Goal: Task Accomplishment & Management: Use online tool/utility

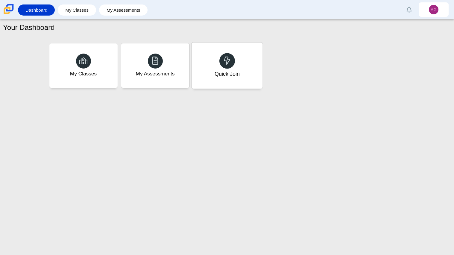
click at [249, 77] on div "Quick Join" at bounding box center [227, 66] width 71 height 46
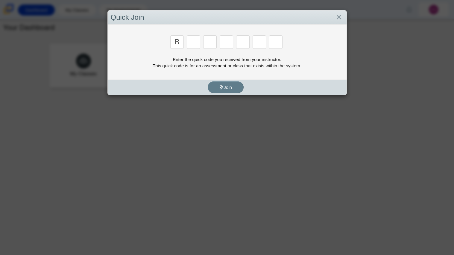
type input "b"
type input "m"
type input "3"
type input "5"
type input "3"
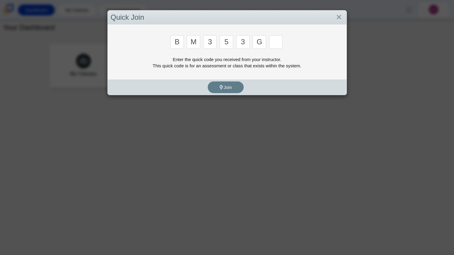
type input "g"
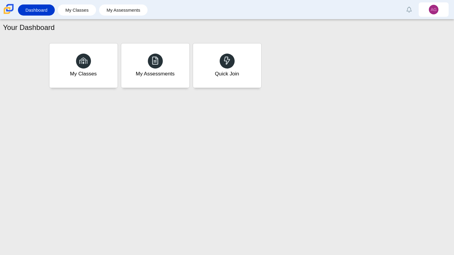
type input "b"
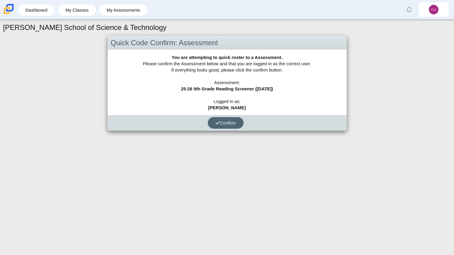
click at [226, 127] on button "Confirm" at bounding box center [226, 123] width 36 height 12
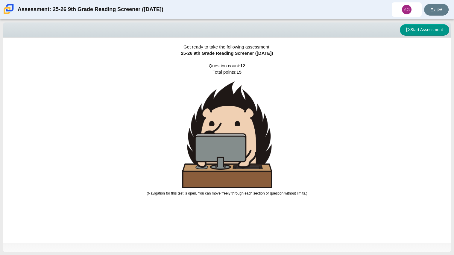
click at [226, 127] on img at bounding box center [227, 134] width 90 height 107
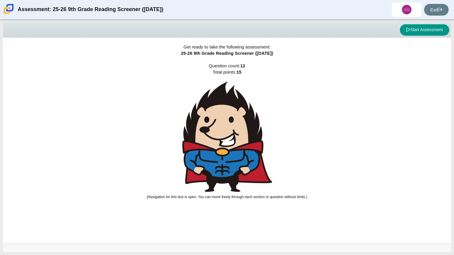
click at [226, 127] on img at bounding box center [227, 136] width 90 height 111
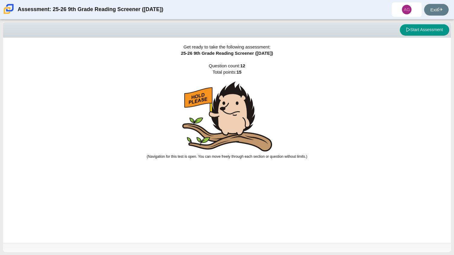
click at [226, 127] on img at bounding box center [227, 116] width 90 height 70
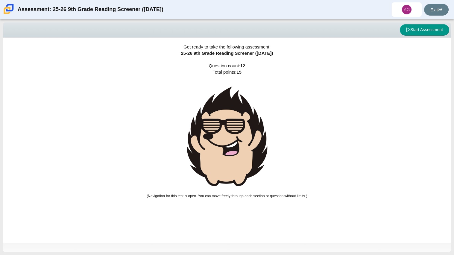
click at [226, 127] on img at bounding box center [227, 136] width 90 height 110
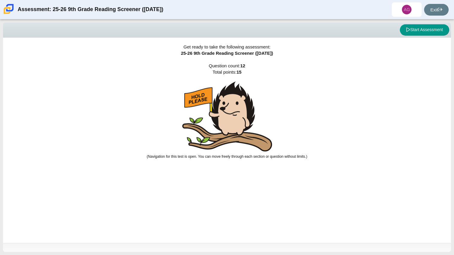
click at [258, 131] on img at bounding box center [227, 116] width 90 height 70
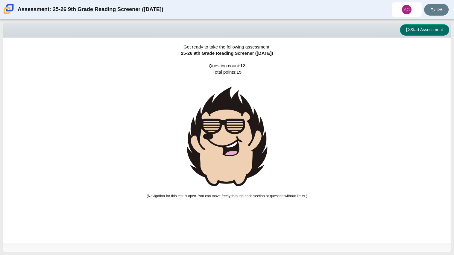
click at [418, 32] on button "Start Assessment" at bounding box center [424, 29] width 49 height 11
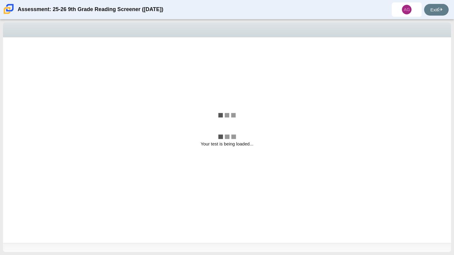
select select "ccc5b315-3c7c-471c-bf90-f22c8299c798"
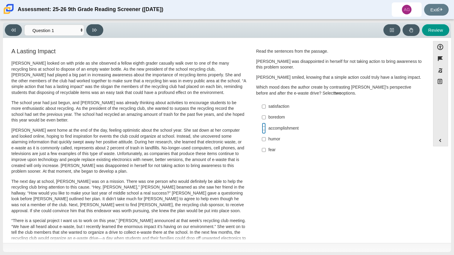
click at [263, 127] on input "accomplishment accomplishment" at bounding box center [264, 128] width 4 height 11
checkbox input "true"
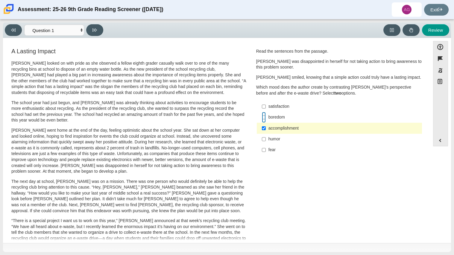
click at [262, 120] on input "boredom boredom" at bounding box center [264, 117] width 4 height 11
checkbox input "true"
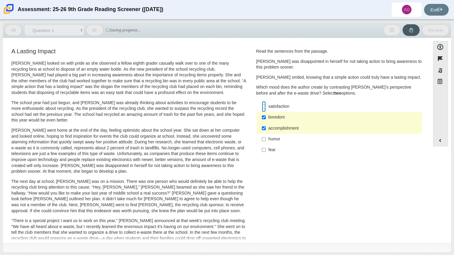
click at [263, 104] on input "satisfaction satisfaction" at bounding box center [264, 106] width 4 height 11
checkbox input "true"
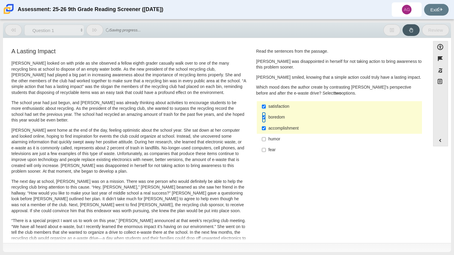
click at [263, 117] on input "boredom boredom" at bounding box center [264, 117] width 4 height 11
checkbox input "false"
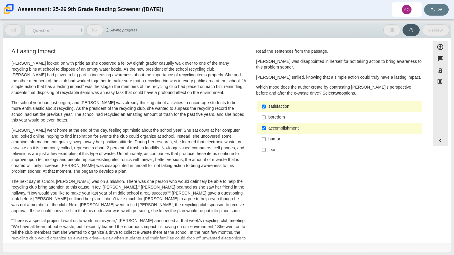
click at [269, 106] on div "satisfaction" at bounding box center [344, 107] width 151 height 6
click at [266, 106] on input "satisfaction satisfaction" at bounding box center [264, 106] width 4 height 11
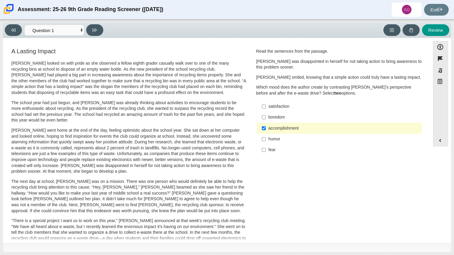
click at [284, 102] on label "satisfaction satisfaction" at bounding box center [340, 106] width 164 height 11
click at [266, 102] on input "satisfaction satisfaction" at bounding box center [264, 106] width 4 height 11
checkbox input "true"
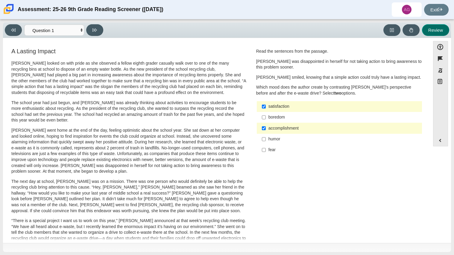
click at [441, 31] on button "Review" at bounding box center [435, 30] width 27 height 12
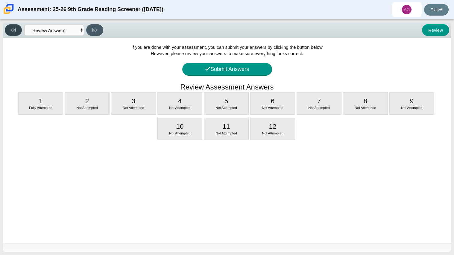
click at [15, 33] on button at bounding box center [13, 30] width 17 height 12
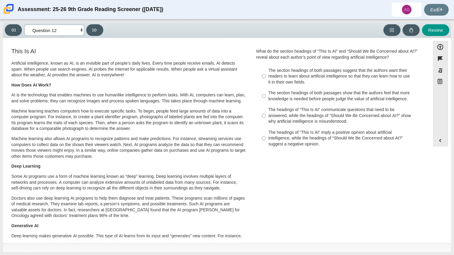
click at [55, 34] on select "Questions Question 1 Question 2 Question 3 Question 4 Question 5 Question 6 Que…" at bounding box center [54, 30] width 60 height 11
click at [24, 25] on select "Questions Question 1 Question 2 Question 3 Question 4 Question 5 Question 6 Que…" at bounding box center [54, 30] width 60 height 11
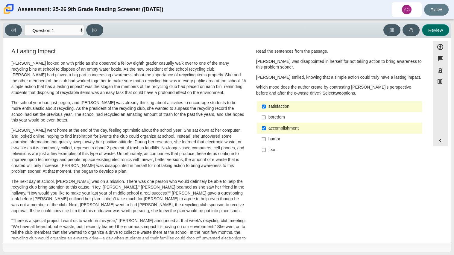
click at [436, 27] on button "Review" at bounding box center [435, 30] width 27 height 12
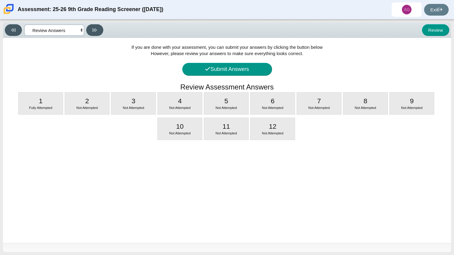
click at [54, 31] on select "Questions Question 1 Question 2 Question 3 Question 4 Question 5 Question 6 Que…" at bounding box center [54, 30] width 60 height 11
click at [24, 25] on select "Questions Question 1 Question 2 Question 3 Question 4 Question 5 Question 6 Que…" at bounding box center [54, 30] width 60 height 11
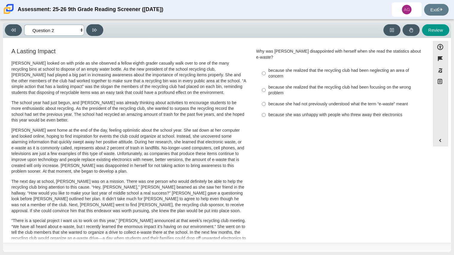
click at [66, 32] on select "Questions Question 1 Question 2 Question 3 Question 4 Question 5 Question 6 Que…" at bounding box center [54, 30] width 60 height 11
click at [24, 25] on select "Questions Question 1 Question 2 Question 3 Question 4 Question 5 Question 6 Que…" at bounding box center [54, 30] width 60 height 11
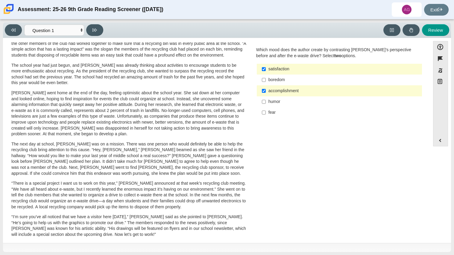
scroll to position [38, 0]
click at [101, 34] on button at bounding box center [94, 30] width 17 height 12
select select "0ff64528-ffd7-428d-b192-babfaadd44e8"
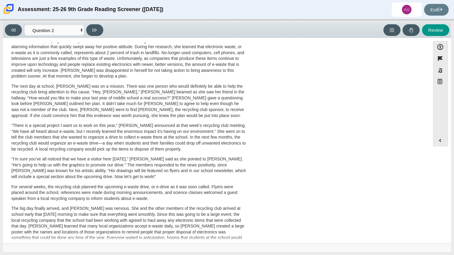
scroll to position [0, 0]
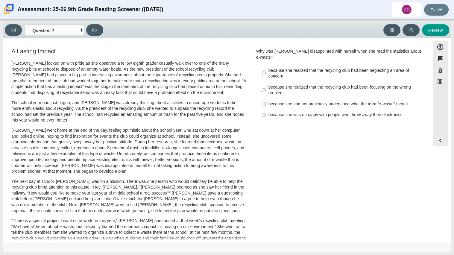
click at [323, 85] on div "because she realized that the recycling club had been focusing on the wrong pro…" at bounding box center [344, 90] width 151 height 12
click at [266, 85] on input "because she realized that the recycling club had been focusing on the wrong pro…" at bounding box center [264, 90] width 4 height 17
radio input "true"
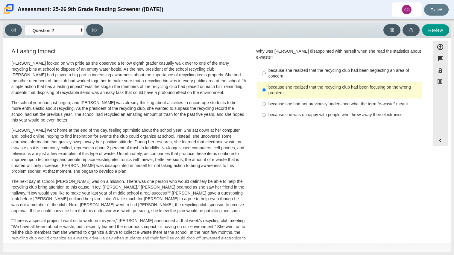
click at [363, 112] on label "because she was unhappy with people who threw away their electronics because sh…" at bounding box center [340, 115] width 164 height 11
click at [266, 112] on input "because she was unhappy with people who threw away their electronics because sh…" at bounding box center [264, 115] width 4 height 11
radio input "true"
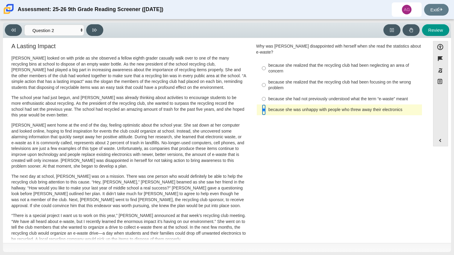
scroll to position [4, 0]
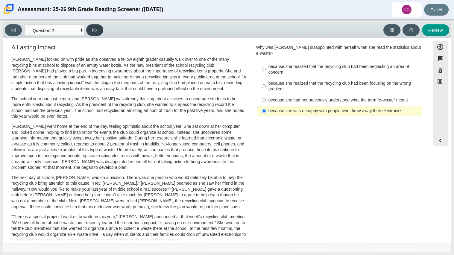
click at [98, 32] on button at bounding box center [94, 30] width 17 height 12
select select "7ce3d843-6974-4858-901c-1ff39630e843"
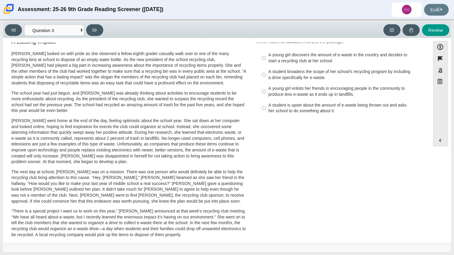
scroll to position [0, 0]
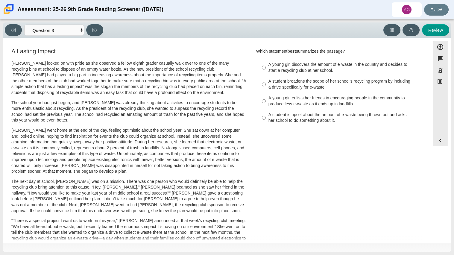
click at [302, 82] on div "A student broadens the scope of her school’s recycling program by including a d…" at bounding box center [344, 84] width 151 height 12
click at [266, 82] on input "A student broadens the scope of her school’s recycling program by including a d…" at bounding box center [264, 84] width 4 height 17
radio input "true"
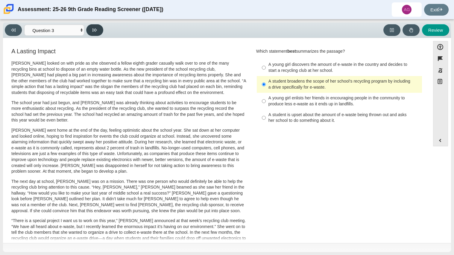
click at [94, 25] on button at bounding box center [94, 30] width 17 height 12
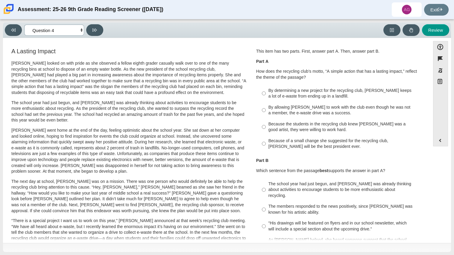
click at [64, 27] on select "Questions Question 1 Question 2 Question 3 Question 4 Question 5 Question 6 Que…" at bounding box center [54, 30] width 60 height 11
click at [65, 29] on select "Questions Question 1 Question 2 Question 3 Question 4 Question 5 Question 6 Que…" at bounding box center [54, 30] width 60 height 11
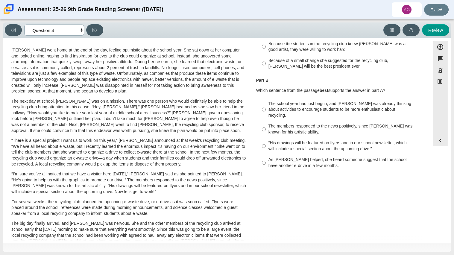
scroll to position [142, 0]
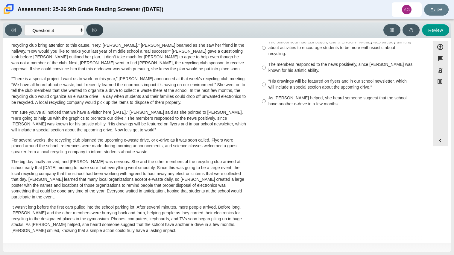
click at [93, 35] on button at bounding box center [94, 30] width 17 height 12
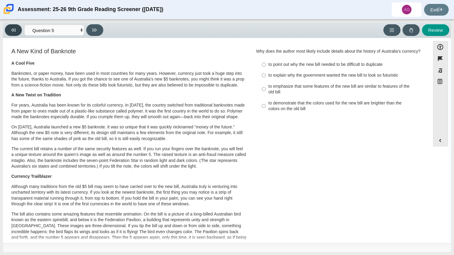
click at [21, 29] on button at bounding box center [13, 30] width 17 height 12
select select "ca9ea0f1-49c5-4bd1-83b0-472c18652b42"
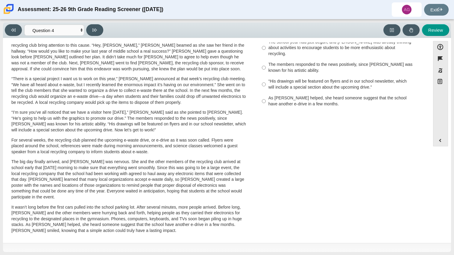
scroll to position [0, 0]
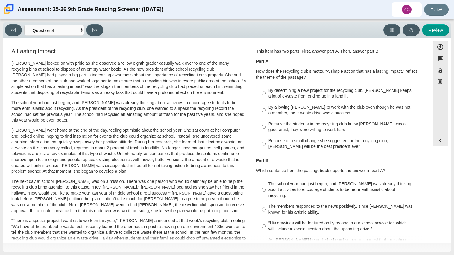
click at [321, 95] on div "By determining a new project for the recycling club, Scarlett keeps a lot of e-…" at bounding box center [344, 94] width 151 height 12
click at [266, 95] on input "By determining a new project for the recycling club, Scarlett keeps a lot of e-…" at bounding box center [264, 93] width 4 height 17
radio input "true"
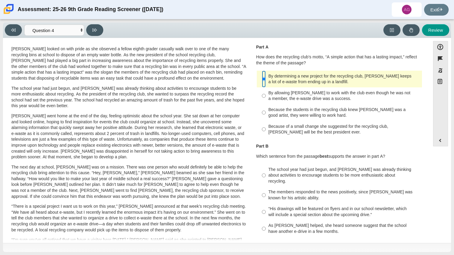
scroll to position [13, 0]
click at [310, 177] on div "The school year had just begun, and Scarlett was already thinking about activit…" at bounding box center [344, 177] width 151 height 18
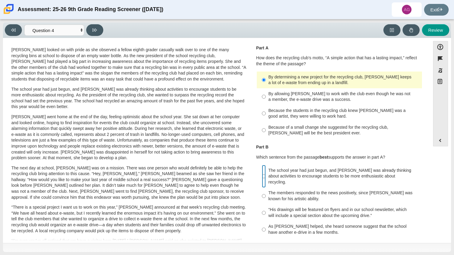
click at [266, 177] on input "The school year had just begun, and Scarlett was already thinking about activit…" at bounding box center [264, 176] width 4 height 23
radio input "true"
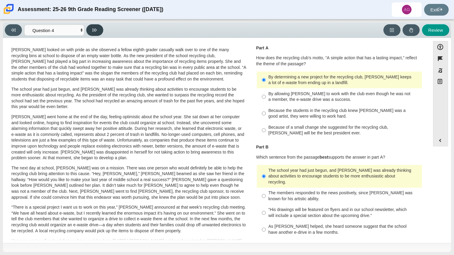
click at [93, 28] on icon at bounding box center [95, 30] width 4 height 4
select select "e41f1a79-e29f-4095-8030-a53364015bed"
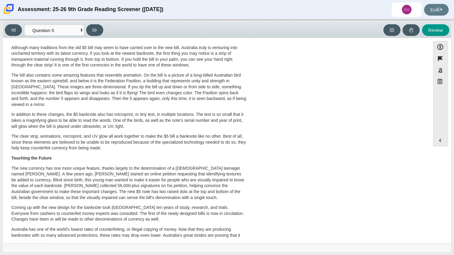
scroll to position [0, 0]
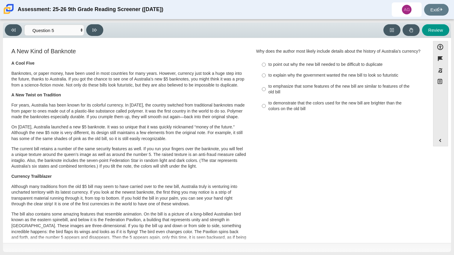
click at [288, 75] on div "to explain why the government wanted the new bill to look so futuristic" at bounding box center [344, 75] width 151 height 6
click at [266, 75] on input "to explain why the government wanted the new bill to look so futuristic to expl…" at bounding box center [264, 75] width 4 height 11
radio input "true"
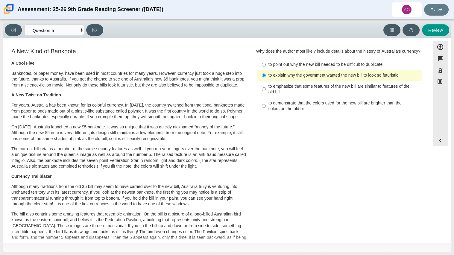
click at [316, 94] on div "to emphasize that some features of the new bill are similar to features of the …" at bounding box center [344, 90] width 151 height 12
click at [266, 94] on input "to emphasize that some features of the new bill are similar to features of the …" at bounding box center [264, 89] width 4 height 17
radio input "true"
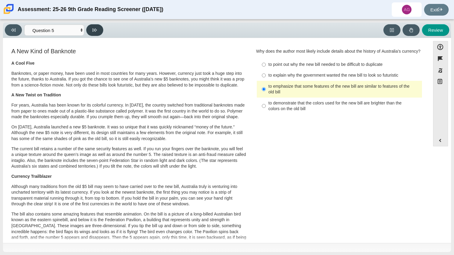
click at [93, 25] on button at bounding box center [94, 30] width 17 height 12
select select "69146e31-7b3d-4a3e-9ce6-f30c24342ae0"
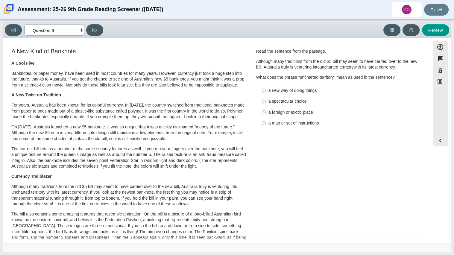
click at [66, 30] on select "Questions Question 1 Question 2 Question 3 Question 4 Question 5 Question 6 Que…" at bounding box center [54, 30] width 60 height 11
click at [68, 31] on select "Questions Question 1 Question 2 Question 3 Question 4 Question 5 Question 6 Que…" at bounding box center [54, 30] width 60 height 11
click at [295, 92] on div "a new way of doing things" at bounding box center [344, 91] width 151 height 6
click at [266, 92] on input "a new way of doing things a new way of doing things" at bounding box center [264, 90] width 4 height 11
radio input "true"
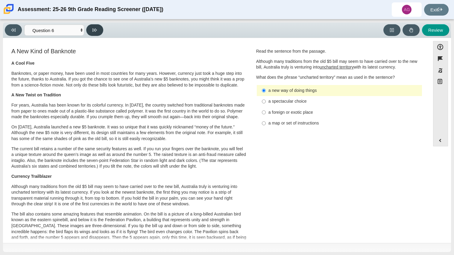
click at [99, 32] on button at bounding box center [94, 30] width 17 height 12
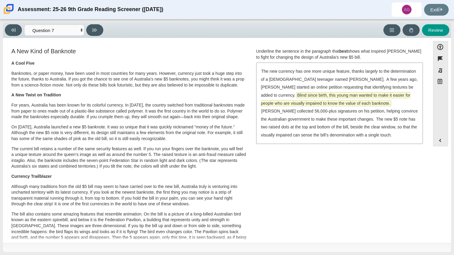
click at [401, 93] on span "Blind since birth, this young man wanted to make it easier for people who are v…" at bounding box center [336, 99] width 150 height 13
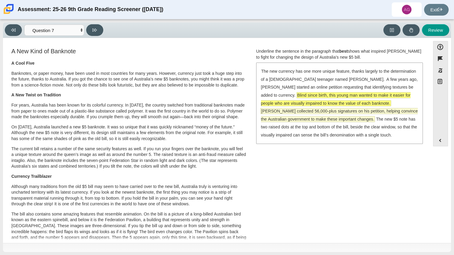
click at [346, 110] on span "McLeod collected 56,000-plus signatures on his petition, helping convince the A…" at bounding box center [339, 114] width 157 height 13
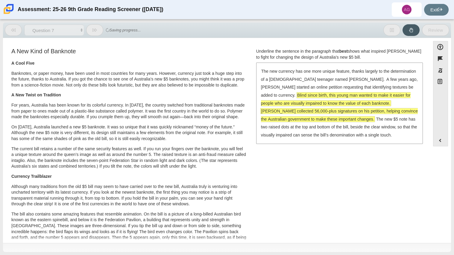
click at [358, 108] on span "McLeod collected 56,000-plus signatures on his petition, helping convince the A…" at bounding box center [339, 114] width 157 height 13
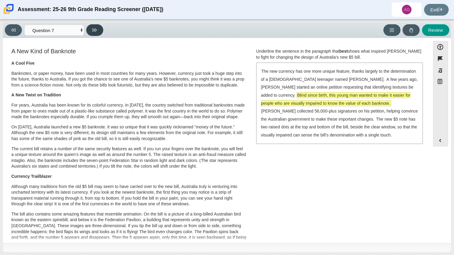
click at [96, 34] on button at bounding box center [94, 30] width 17 height 12
select select "ea8338c2-a6a3-418e-a305-2b963b54a290"
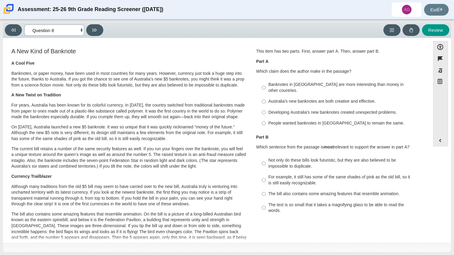
click at [64, 33] on select "Questions Question 1 Question 2 Question 3 Question 4 Question 5 Question 6 Que…" at bounding box center [54, 30] width 60 height 11
click at [303, 89] on label "Banknotes in Australia are more interesting than money in other countries. Bank…" at bounding box center [340, 87] width 164 height 17
click at [266, 89] on input "Banknotes in Australia are more interesting than money in other countries. Bank…" at bounding box center [264, 87] width 4 height 17
radio input "true"
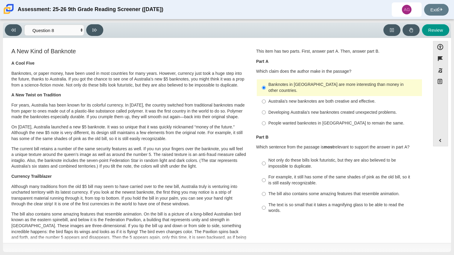
click at [311, 99] on div "Australia’s new banknotes are both creative and effective." at bounding box center [344, 102] width 151 height 6
click at [266, 97] on input "Australia’s new banknotes are both creative and effective. Australia’s new bank…" at bounding box center [264, 101] width 4 height 11
radio input "true"
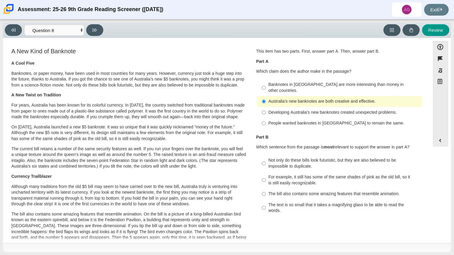
click at [309, 179] on div "For example, it still has some of the same shades of pink as the old bill, so i…" at bounding box center [344, 180] width 151 height 12
click at [266, 179] on input "For example, it still has some of the same shades of pink as the old bill, so i…" at bounding box center [264, 180] width 4 height 17
radio input "true"
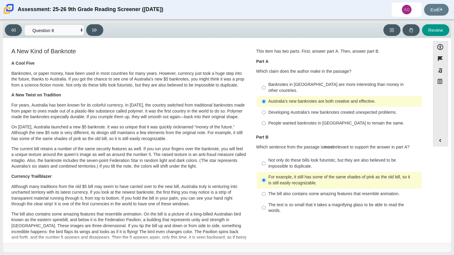
click at [299, 161] on div "Not only do these bills look futuristic, but they are also believed to be impos…" at bounding box center [344, 164] width 151 height 12
click at [266, 161] on input "Not only do these bills look futuristic, but they are also believed to be impos…" at bounding box center [264, 163] width 4 height 17
radio input "true"
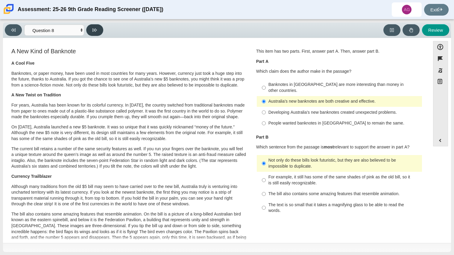
click at [92, 29] on button at bounding box center [94, 30] width 17 height 12
select select "89f058d6-b15c-4ef5-a4b3-fdaffb8868b6"
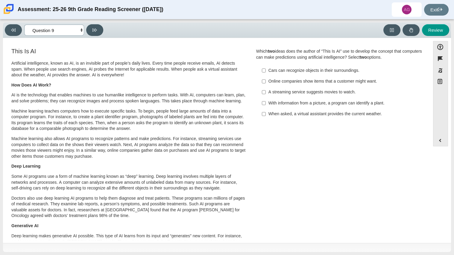
click at [62, 28] on select "Questions Question 1 Question 2 Question 3 Question 4 Question 5 Question 6 Que…" at bounding box center [54, 30] width 60 height 11
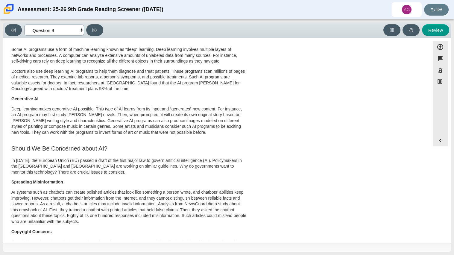
scroll to position [128, 0]
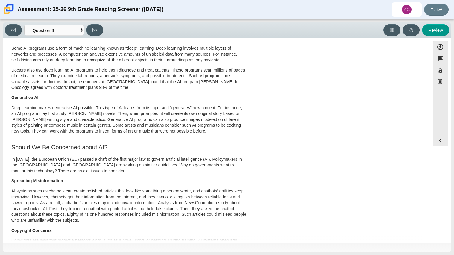
click at [340, 147] on div "This Is AI Artificial intelligence, known as AI, is an invisible part of people…" at bounding box center [216, 146] width 421 height 454
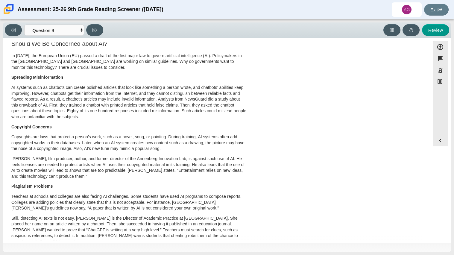
scroll to position [0, 0]
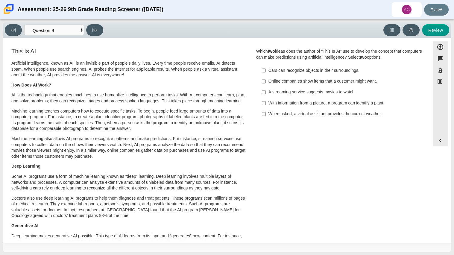
click at [290, 74] on label "Cars can recognize objects in their surroundings. Cars can recognize objects in…" at bounding box center [340, 70] width 164 height 11
click at [266, 74] on input "Cars can recognize objects in their surroundings. Cars can recognize objects in…" at bounding box center [264, 70] width 4 height 11
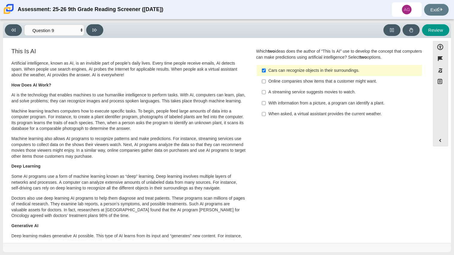
click at [293, 70] on div "Cars can recognize objects in their surroundings." at bounding box center [344, 71] width 151 height 6
click at [266, 70] on input "Cars can recognize objects in their surroundings. Cars can recognize objects in…" at bounding box center [264, 70] width 4 height 11
checkbox input "false"
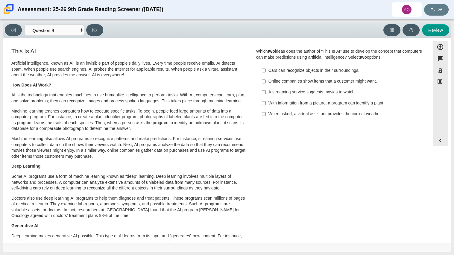
click at [297, 89] on label "A streaming service suggests movies to watch. A streaming service suggests movi…" at bounding box center [340, 92] width 164 height 11
click at [266, 89] on input "A streaming service suggests movies to watch. A streaming service suggests movi…" at bounding box center [264, 92] width 4 height 11
checkbox input "true"
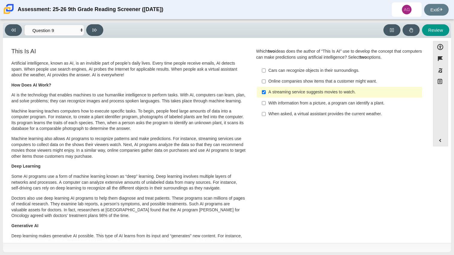
click at [307, 116] on div "When asked, a virtual assistant provides the current weather." at bounding box center [344, 114] width 151 height 6
click at [266, 116] on input "When asked, a virtual assistant provides the current weather. When asked, a vir…" at bounding box center [264, 114] width 4 height 11
checkbox input "true"
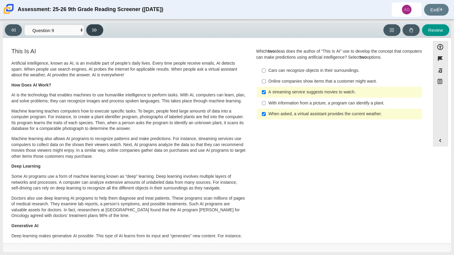
click at [101, 31] on button at bounding box center [94, 30] width 17 height 12
select select "cdf3c14e-a918-44d1-9b63-3db0fa81641e"
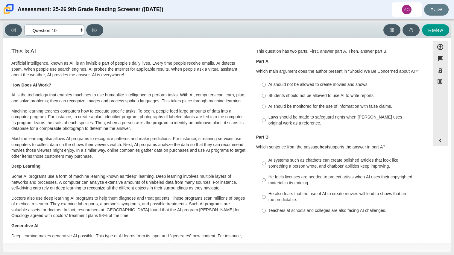
click at [53, 27] on select "Questions Question 1 Question 2 Question 3 Question 4 Question 5 Question 6 Que…" at bounding box center [54, 30] width 60 height 11
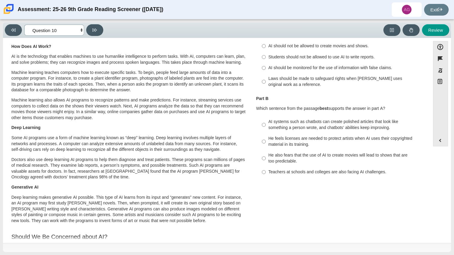
scroll to position [32, 0]
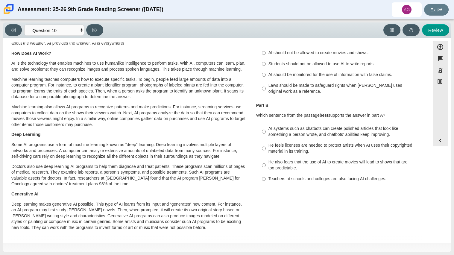
click at [265, 67] on label "Students should not be allowed to use AI to write reports. Students should not …" at bounding box center [340, 63] width 164 height 11
click at [265, 67] on input "Students should not be allowed to use AI to write reports. Students should not …" at bounding box center [264, 63] width 4 height 11
radio input "true"
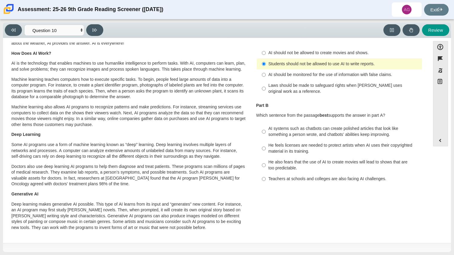
click at [280, 77] on div "AI should be monitored for the use of information with false claims." at bounding box center [344, 75] width 151 height 6
click at [266, 77] on input "AI should be monitored for the use of information with false claims. AI should …" at bounding box center [264, 75] width 4 height 11
radio input "true"
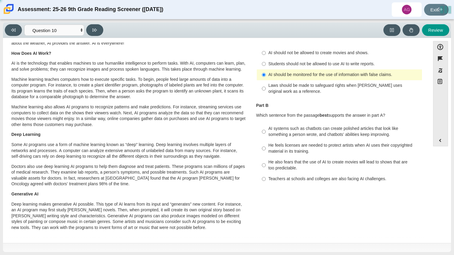
click at [277, 62] on div "Students should not be allowed to use AI to write reports." at bounding box center [344, 64] width 151 height 6
click at [266, 62] on input "Students should not be allowed to use AI to write reports. Students should not …" at bounding box center [264, 63] width 4 height 11
radio input "true"
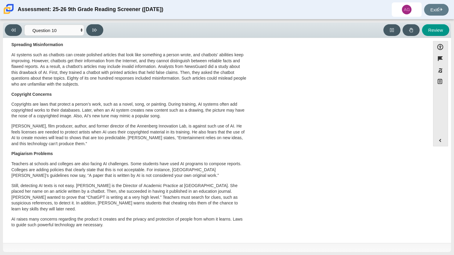
scroll to position [0, 0]
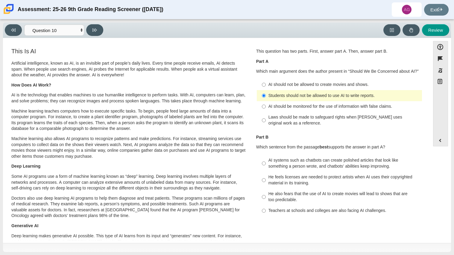
click at [320, 106] on div "AI should be monitored for the use of information with false claims." at bounding box center [344, 107] width 151 height 6
click at [266, 106] on input "AI should be monitored for the use of information with false claims. AI should …" at bounding box center [264, 106] width 4 height 11
radio input "true"
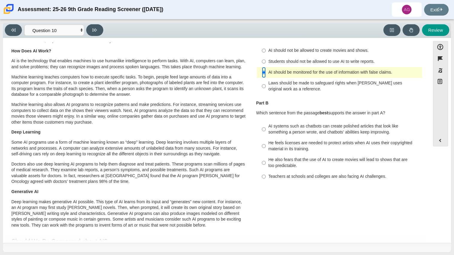
scroll to position [36, 0]
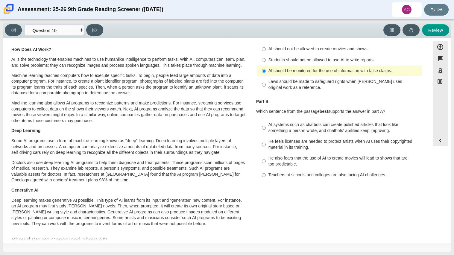
click at [323, 66] on label "AI should be monitored for the use of information with false claims. AI should …" at bounding box center [340, 71] width 164 height 11
click at [266, 66] on input "AI should be monitored for the use of information with false claims. AI should …" at bounding box center [264, 71] width 4 height 11
click at [330, 62] on div "Students should not be allowed to use AI to write reports." at bounding box center [344, 60] width 151 height 6
click at [266, 62] on input "Students should not be allowed to use AI to write reports. Students should not …" at bounding box center [264, 60] width 4 height 11
radio input "true"
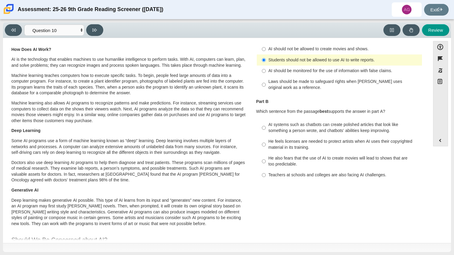
click at [291, 179] on label "Teachers at schools and colleges are also facing AI challenges. Teachers at sch…" at bounding box center [340, 175] width 164 height 11
click at [266, 179] on input "Teachers at schools and colleges are also facing AI challenges. Teachers at sch…" at bounding box center [264, 175] width 4 height 11
radio input "true"
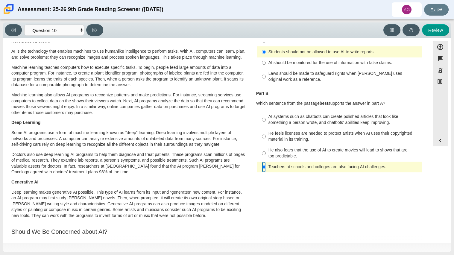
scroll to position [44, 0]
click at [93, 28] on icon at bounding box center [95, 29] width 4 height 3
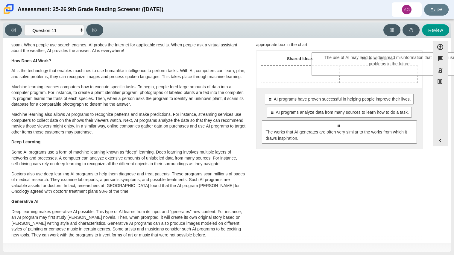
scroll to position [24, 0]
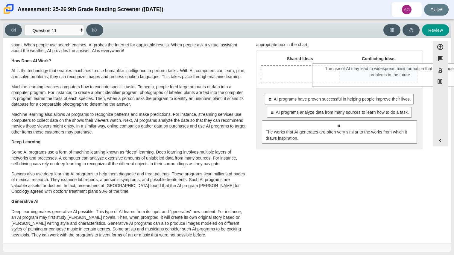
drag, startPoint x: 311, startPoint y: 114, endPoint x: 362, endPoint y: 67, distance: 68.9
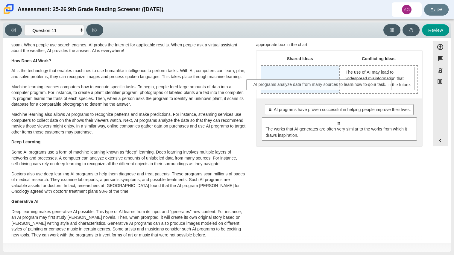
drag, startPoint x: 313, startPoint y: 134, endPoint x: 295, endPoint y: 90, distance: 47.6
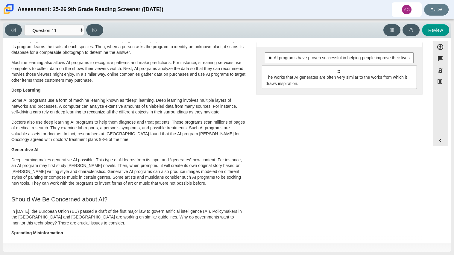
scroll to position [0, 0]
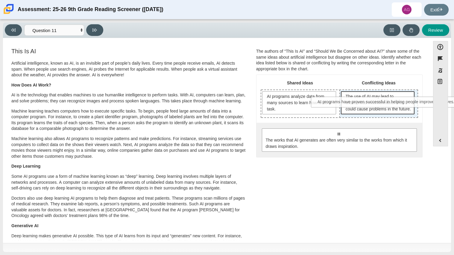
drag, startPoint x: 348, startPoint y: 143, endPoint x: 395, endPoint y: 106, distance: 59.1
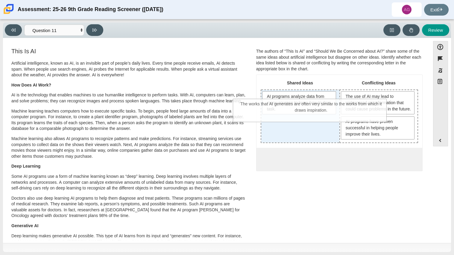
drag, startPoint x: 333, startPoint y: 179, endPoint x: 304, endPoint y: 126, distance: 59.7
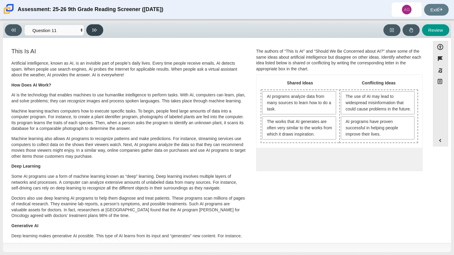
click at [101, 27] on button at bounding box center [94, 30] width 17 height 12
select select "c3effed4-44ce-4a19-bd96-1787f34e9b4c"
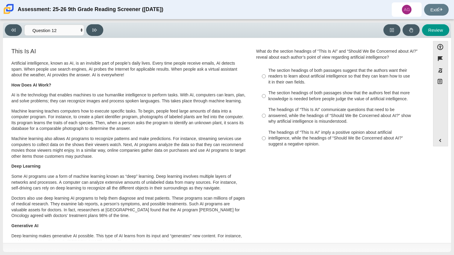
click at [294, 113] on div "The headings of “This Is AI” communicate questions that need to be answered, wh…" at bounding box center [344, 116] width 151 height 18
click at [266, 113] on input "The headings of “This Is AI” communicate questions that need to be answered, wh…" at bounding box center [264, 116] width 4 height 23
radio input "true"
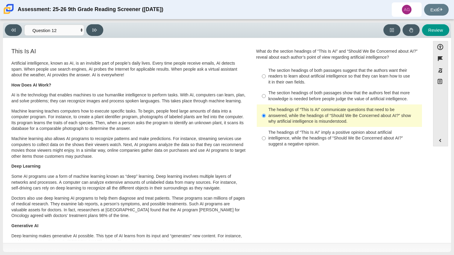
click at [300, 145] on div "The headings of “This Is AI” imply a positive opinion about artificial intellig…" at bounding box center [344, 139] width 151 height 18
click at [266, 145] on input "The headings of “This Is AI” imply a positive opinion about artificial intellig…" at bounding box center [264, 138] width 4 height 23
radio input "true"
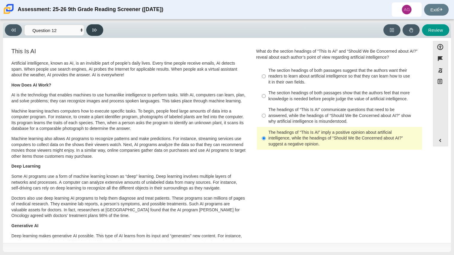
click at [93, 28] on icon at bounding box center [95, 30] width 4 height 4
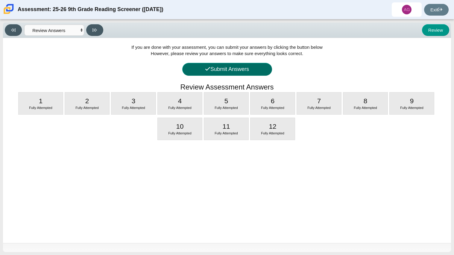
click at [244, 74] on button "Submit Answers" at bounding box center [227, 69] width 90 height 13
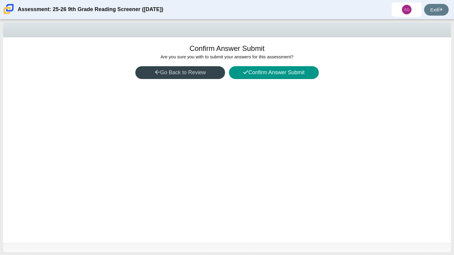
click at [212, 71] on button "Go Back to Review" at bounding box center [180, 72] width 90 height 13
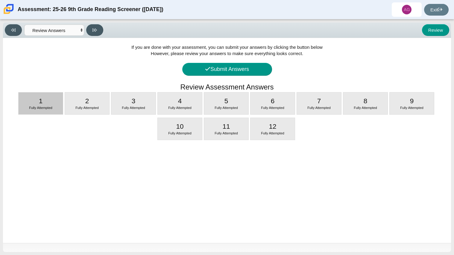
click at [57, 111] on div "1 Fully Attempted" at bounding box center [41, 104] width 44 height 22
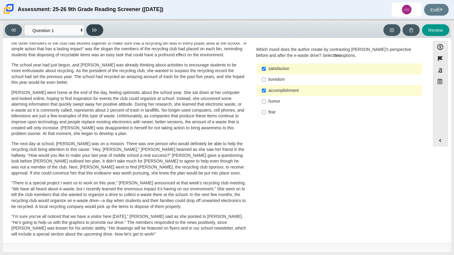
click at [93, 26] on button at bounding box center [94, 30] width 17 height 12
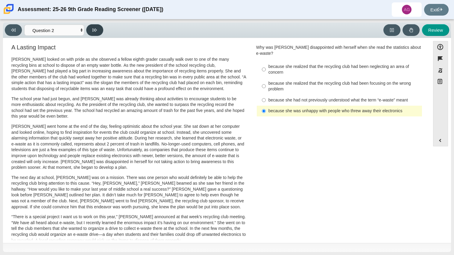
click at [96, 33] on button at bounding box center [94, 30] width 17 height 12
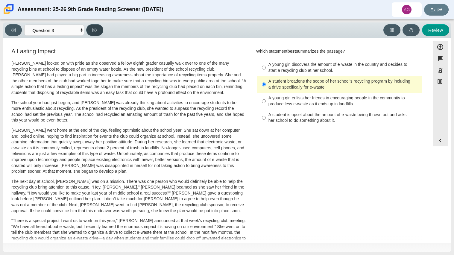
click at [96, 33] on button at bounding box center [94, 30] width 17 height 12
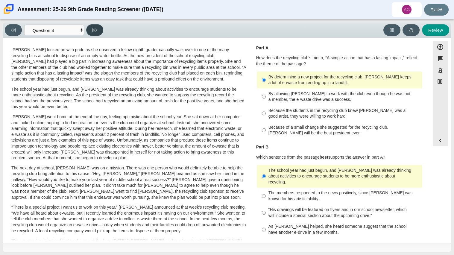
click at [96, 33] on button at bounding box center [94, 30] width 17 height 12
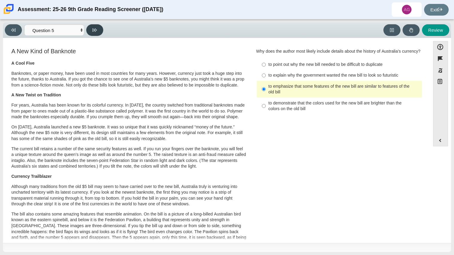
click at [96, 33] on button at bounding box center [94, 30] width 17 height 12
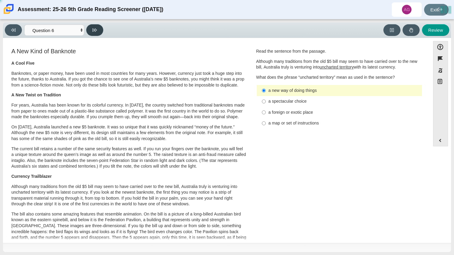
click at [96, 33] on button at bounding box center [94, 30] width 17 height 12
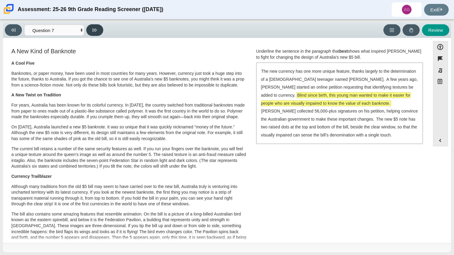
click at [96, 33] on button at bounding box center [94, 30] width 17 height 12
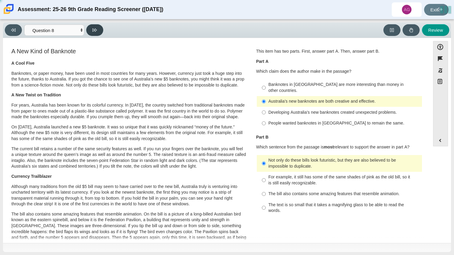
click at [96, 33] on button at bounding box center [94, 30] width 17 height 12
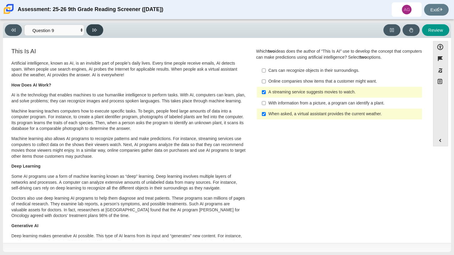
click at [96, 33] on button at bounding box center [94, 30] width 17 height 12
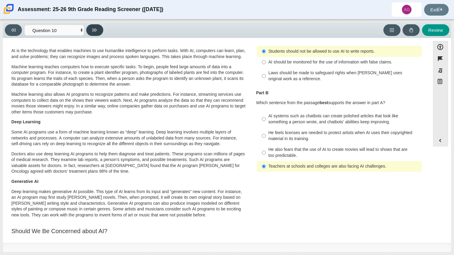
click at [96, 33] on button at bounding box center [94, 30] width 17 height 12
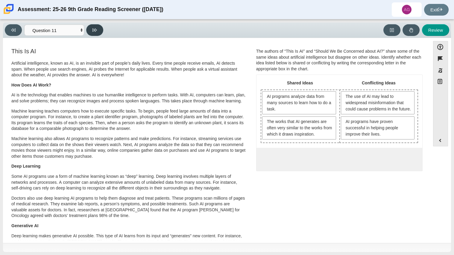
click at [101, 26] on button at bounding box center [94, 30] width 17 height 12
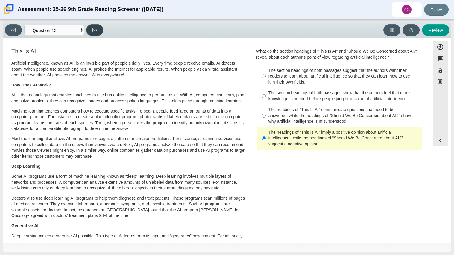
click at [100, 27] on button at bounding box center [94, 30] width 17 height 12
select select "review"
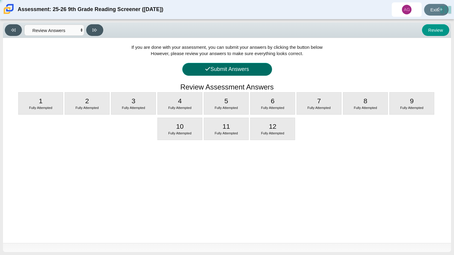
click at [226, 70] on button "Submit Answers" at bounding box center [227, 69] width 90 height 13
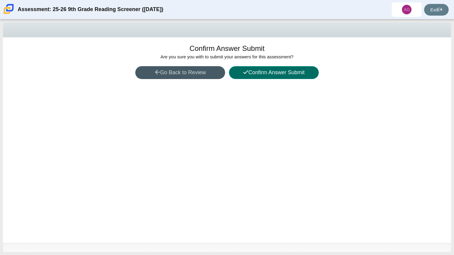
click at [264, 76] on button "Confirm Answer Submit" at bounding box center [274, 72] width 90 height 13
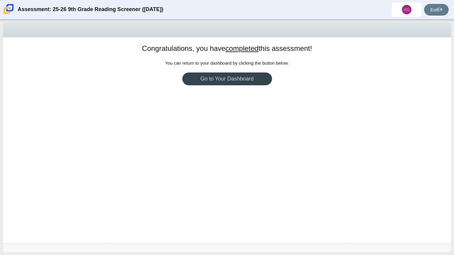
click at [212, 75] on link "Go to Your Dashboard" at bounding box center [227, 78] width 90 height 13
